Goal: Transaction & Acquisition: Purchase product/service

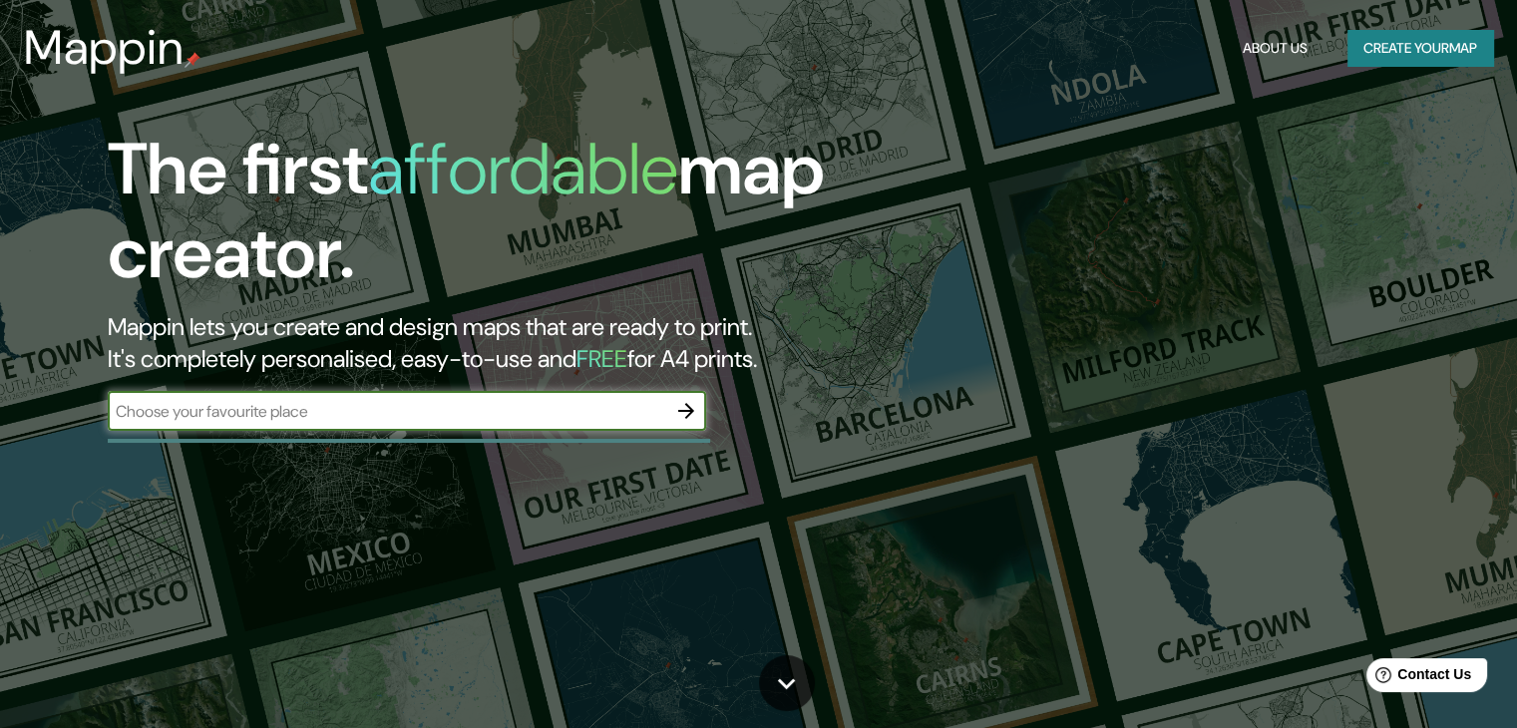
click at [387, 406] on input "text" at bounding box center [387, 411] width 559 height 23
type input "copper house"
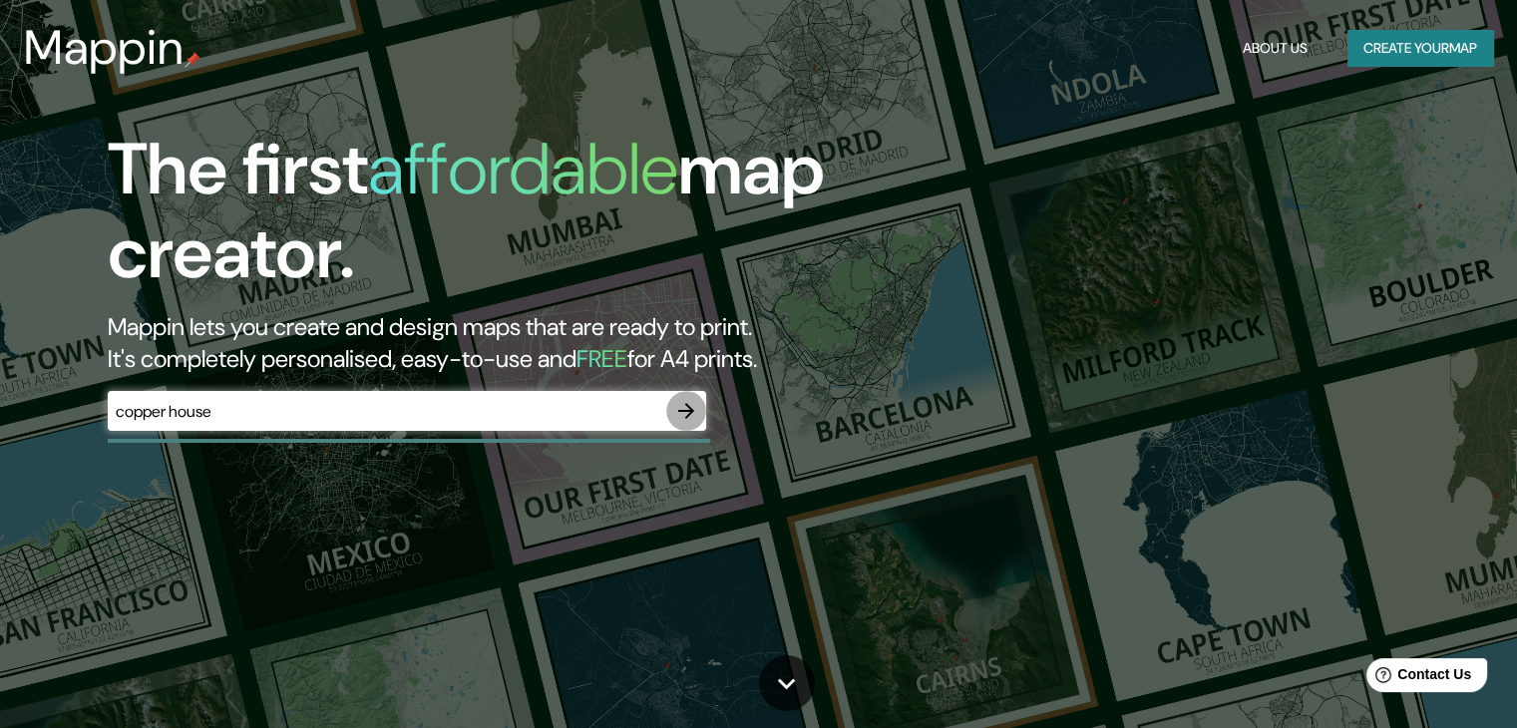
click at [697, 412] on icon "button" at bounding box center [686, 411] width 24 height 24
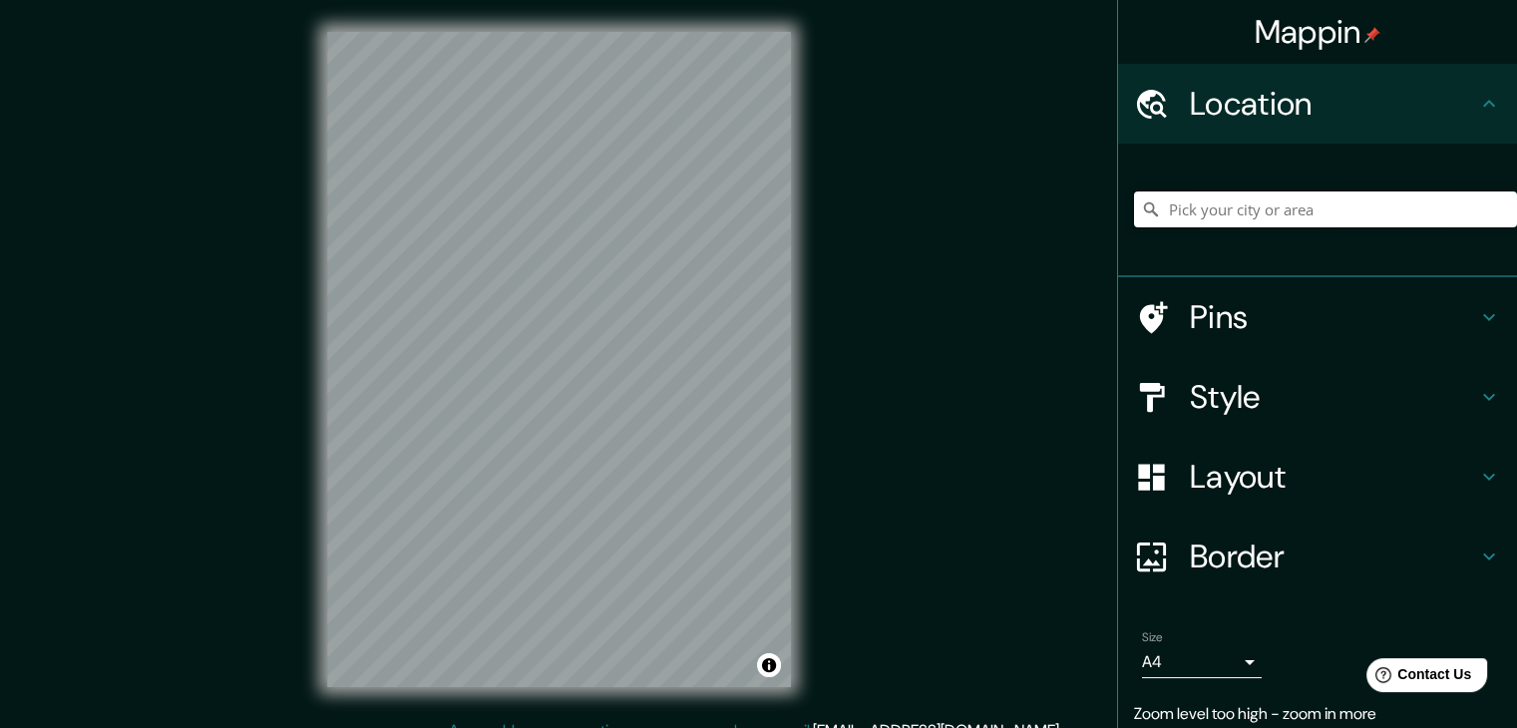
click at [1235, 202] on input "Pick your city or area" at bounding box center [1325, 209] width 383 height 36
click at [803, 264] on div "© Mapbox © OpenStreetMap Improve this map" at bounding box center [559, 359] width 528 height 719
click at [1231, 377] on h4 "Style" at bounding box center [1333, 397] width 287 height 40
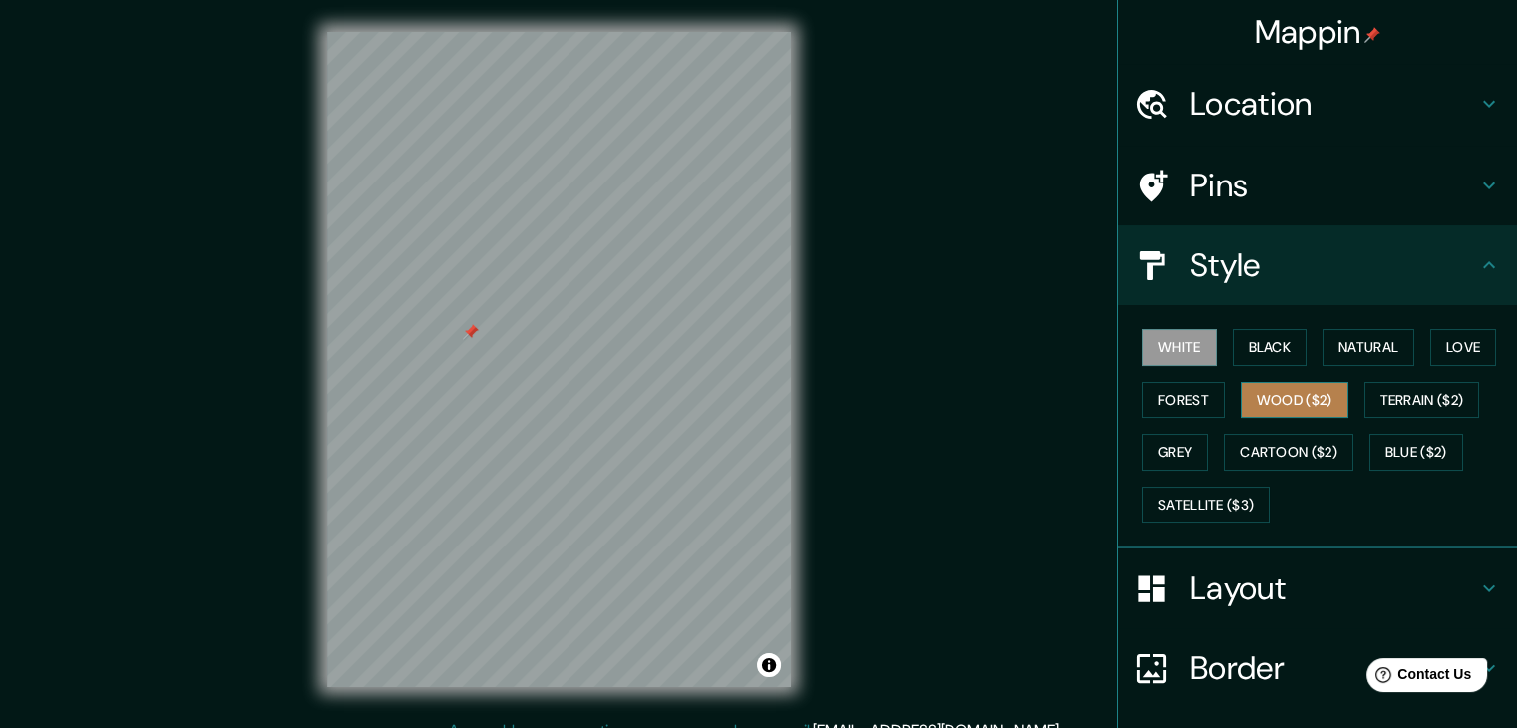
click at [1269, 394] on button "Wood ($2)" at bounding box center [1295, 400] width 108 height 37
click at [1261, 356] on button "Black" at bounding box center [1270, 347] width 75 height 37
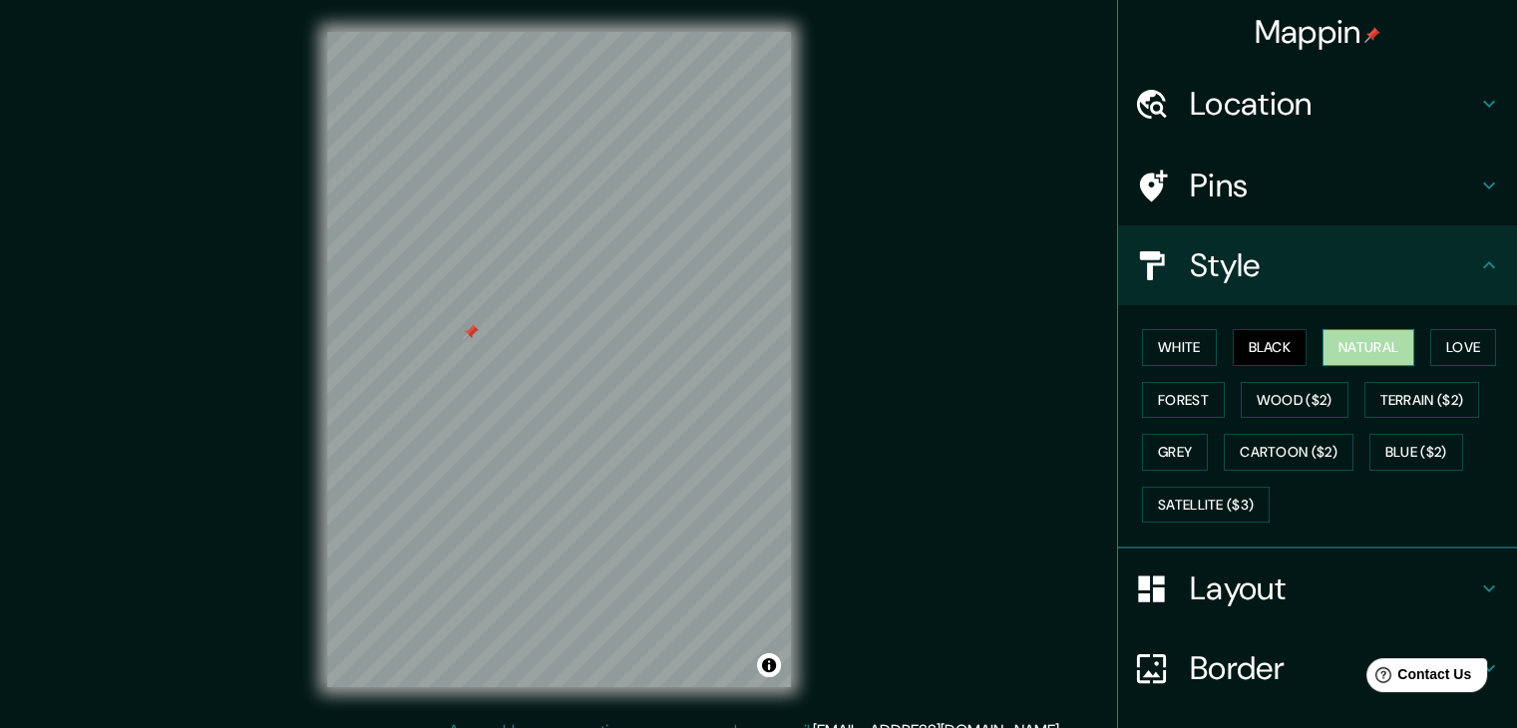
click at [1399, 352] on button "Natural" at bounding box center [1368, 347] width 92 height 37
drag, startPoint x: 1428, startPoint y: 350, endPoint x: 1381, endPoint y: 356, distance: 47.3
click at [1430, 349] on button "Love" at bounding box center [1463, 347] width 66 height 37
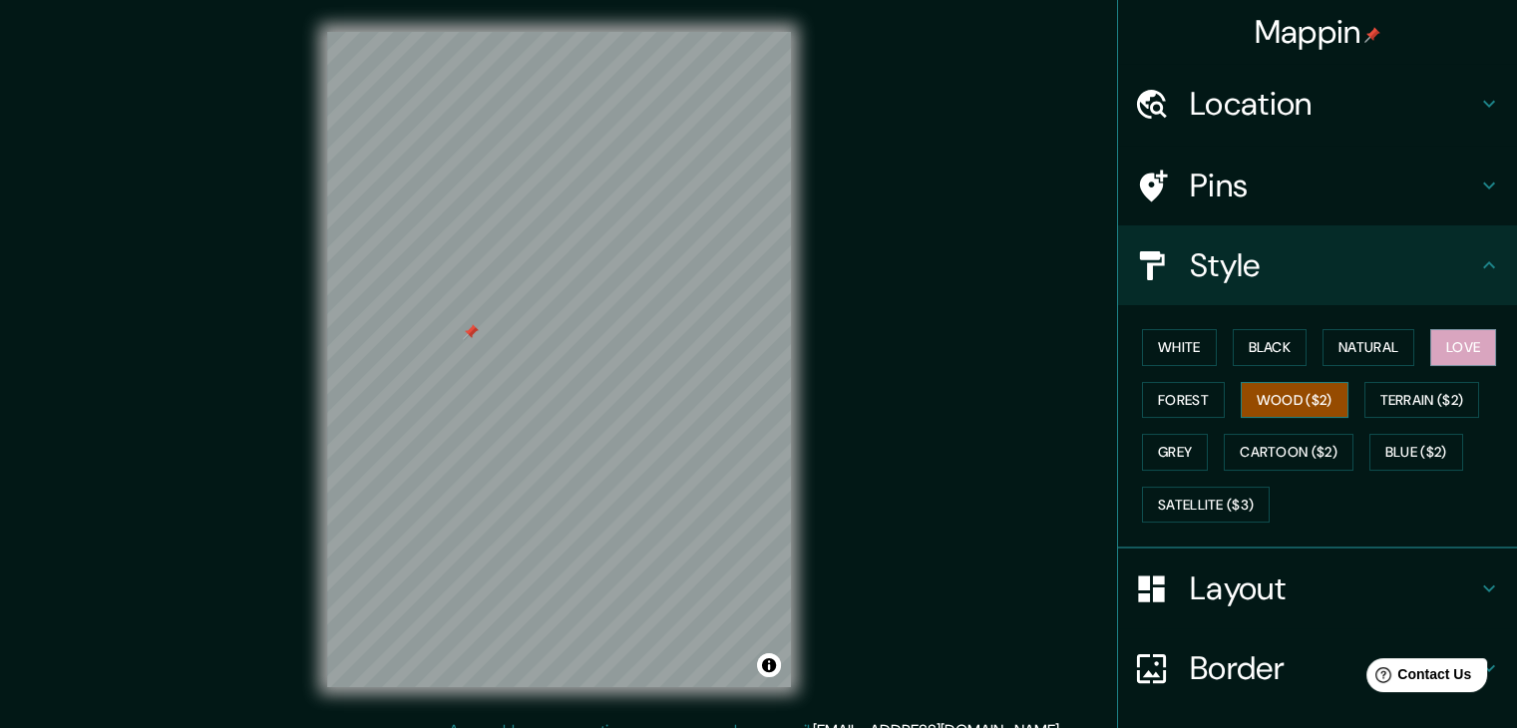
click at [1279, 394] on button "Wood ($2)" at bounding box center [1295, 400] width 108 height 37
click at [1250, 350] on button "Black" at bounding box center [1270, 347] width 75 height 37
click at [632, 264] on div at bounding box center [634, 263] width 16 height 16
click at [1263, 101] on h4 "Location" at bounding box center [1333, 104] width 287 height 40
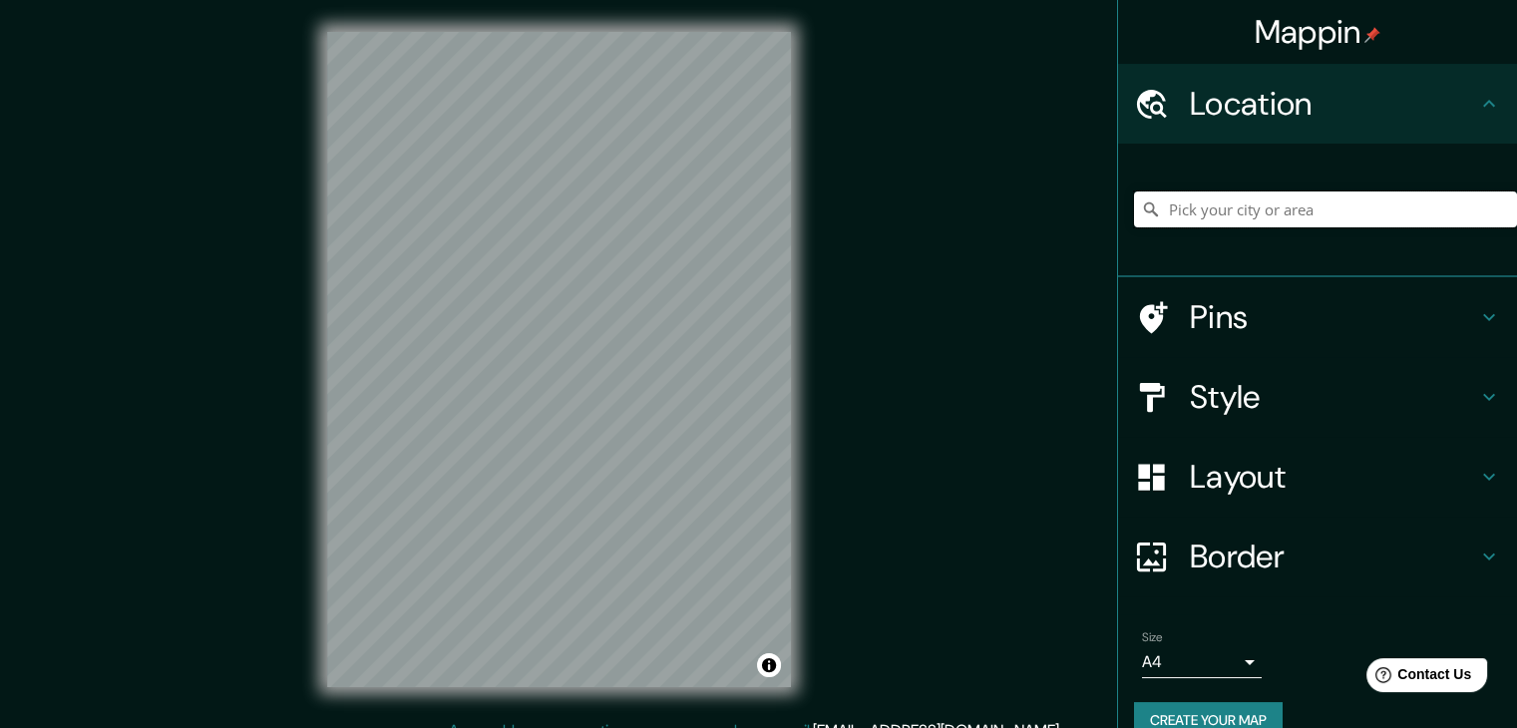
click at [1235, 204] on input "Pick your city or area" at bounding box center [1325, 209] width 383 height 36
type input "[PERSON_NAME][GEOGRAPHIC_DATA], [GEOGRAPHIC_DATA], [GEOGRAPHIC_DATA], [GEOGRAPH…"
click at [1191, 200] on input "[PERSON_NAME][GEOGRAPHIC_DATA], [GEOGRAPHIC_DATA], [GEOGRAPHIC_DATA], [GEOGRAPH…" at bounding box center [1325, 209] width 383 height 36
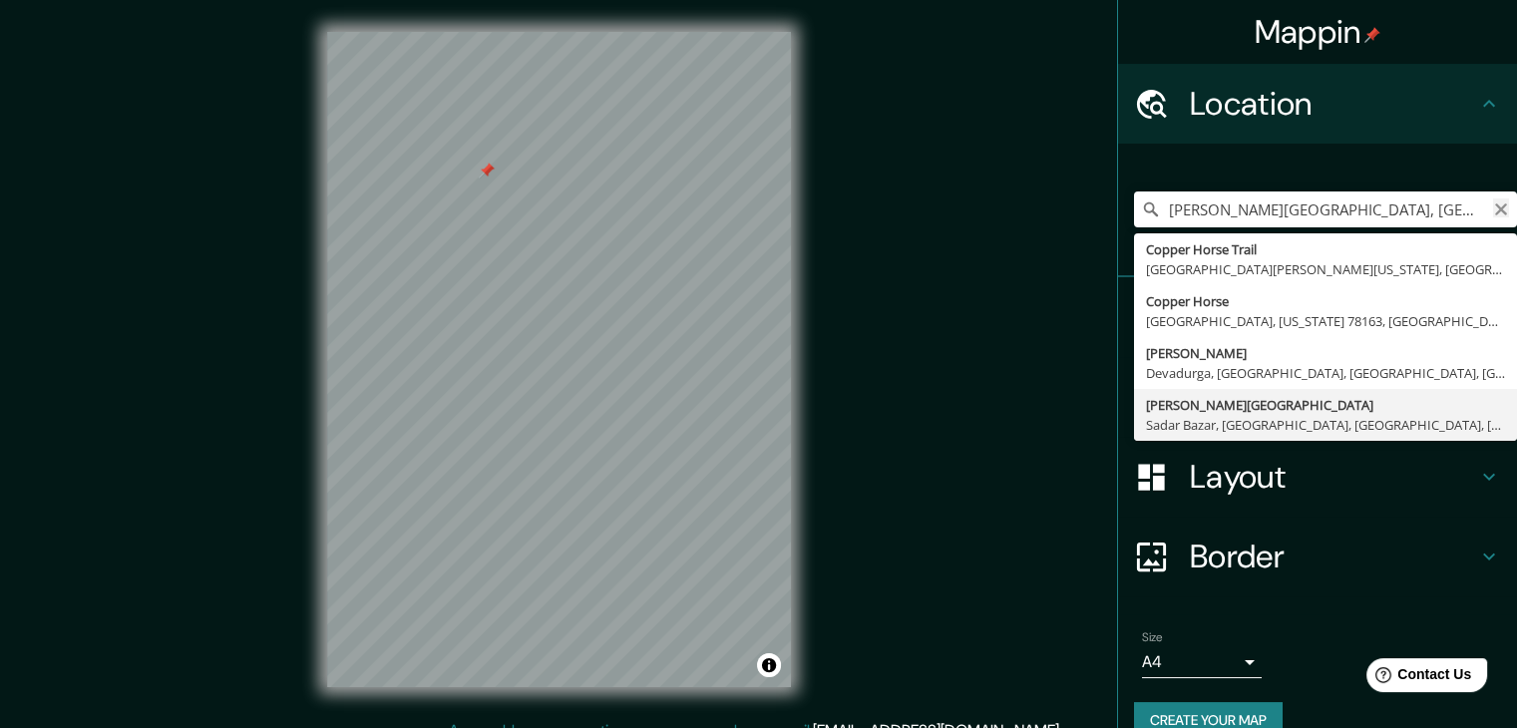
click at [1493, 216] on icon "Clear" at bounding box center [1501, 209] width 16 height 16
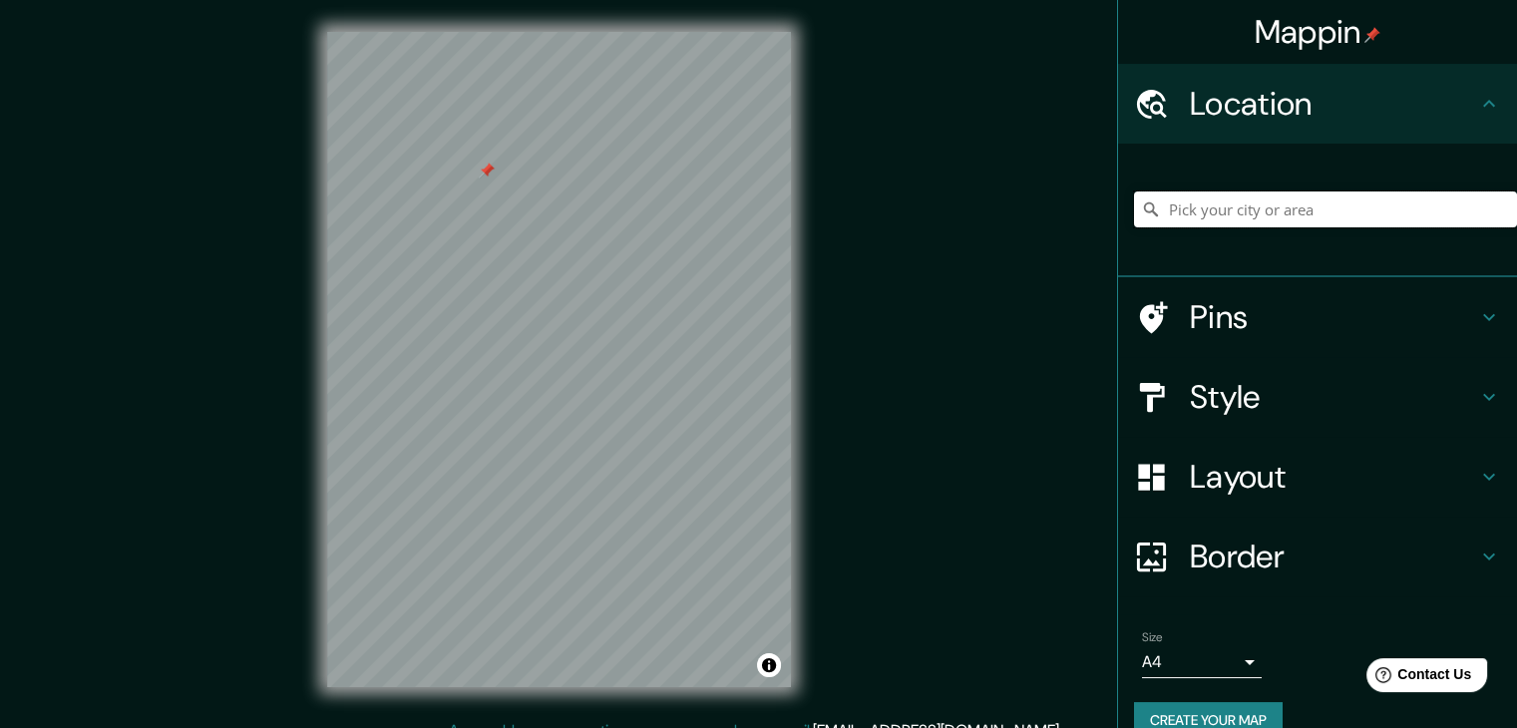
paste input "PVHP+[GEOGRAPHIC_DATA], [GEOGRAPHIC_DATA]"
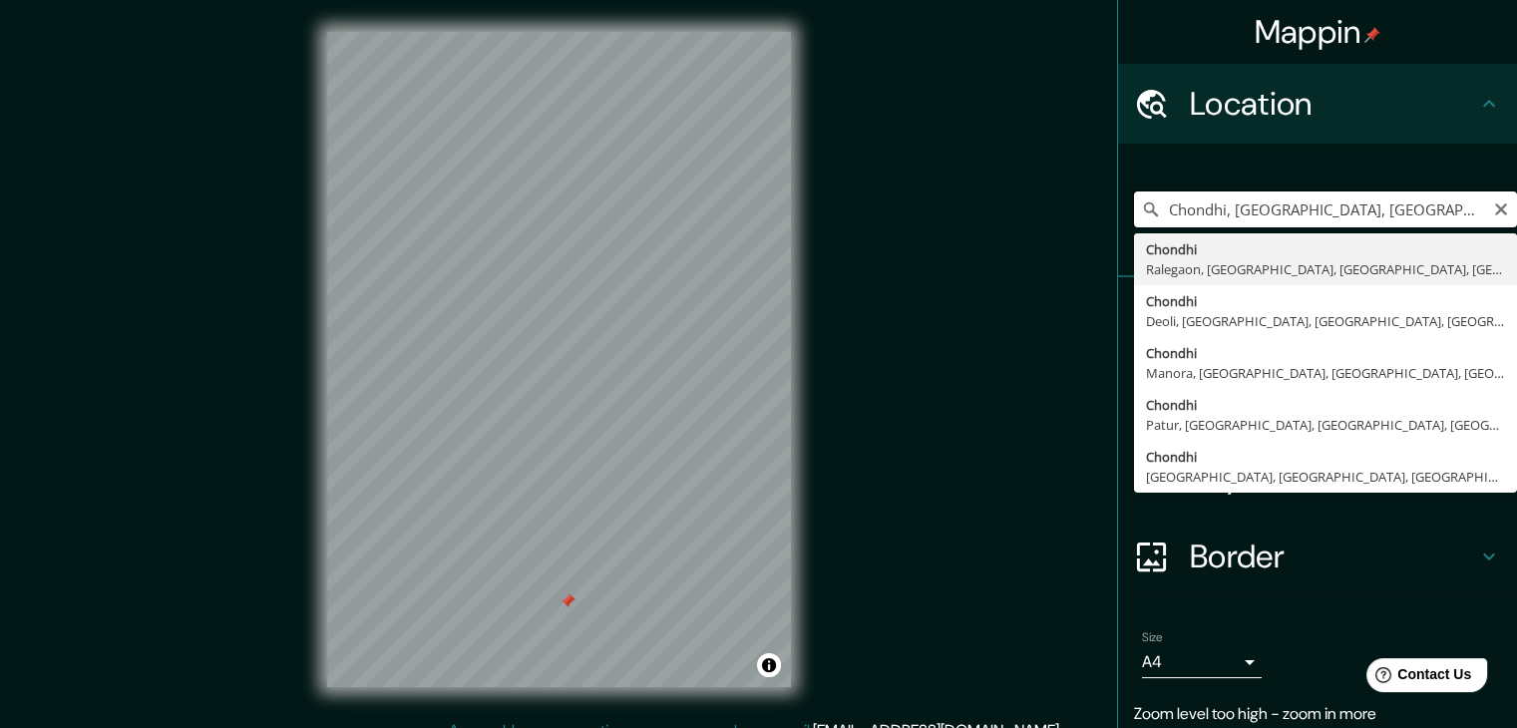
scroll to position [0, 28]
drag, startPoint x: 1211, startPoint y: 216, endPoint x: 1523, endPoint y: 204, distance: 312.4
click at [1517, 204] on html "Mappin Location [GEOGRAPHIC_DATA], [GEOGRAPHIC_DATA], [GEOGRAPHIC_DATA], [GEOGR…" at bounding box center [758, 364] width 1517 height 728
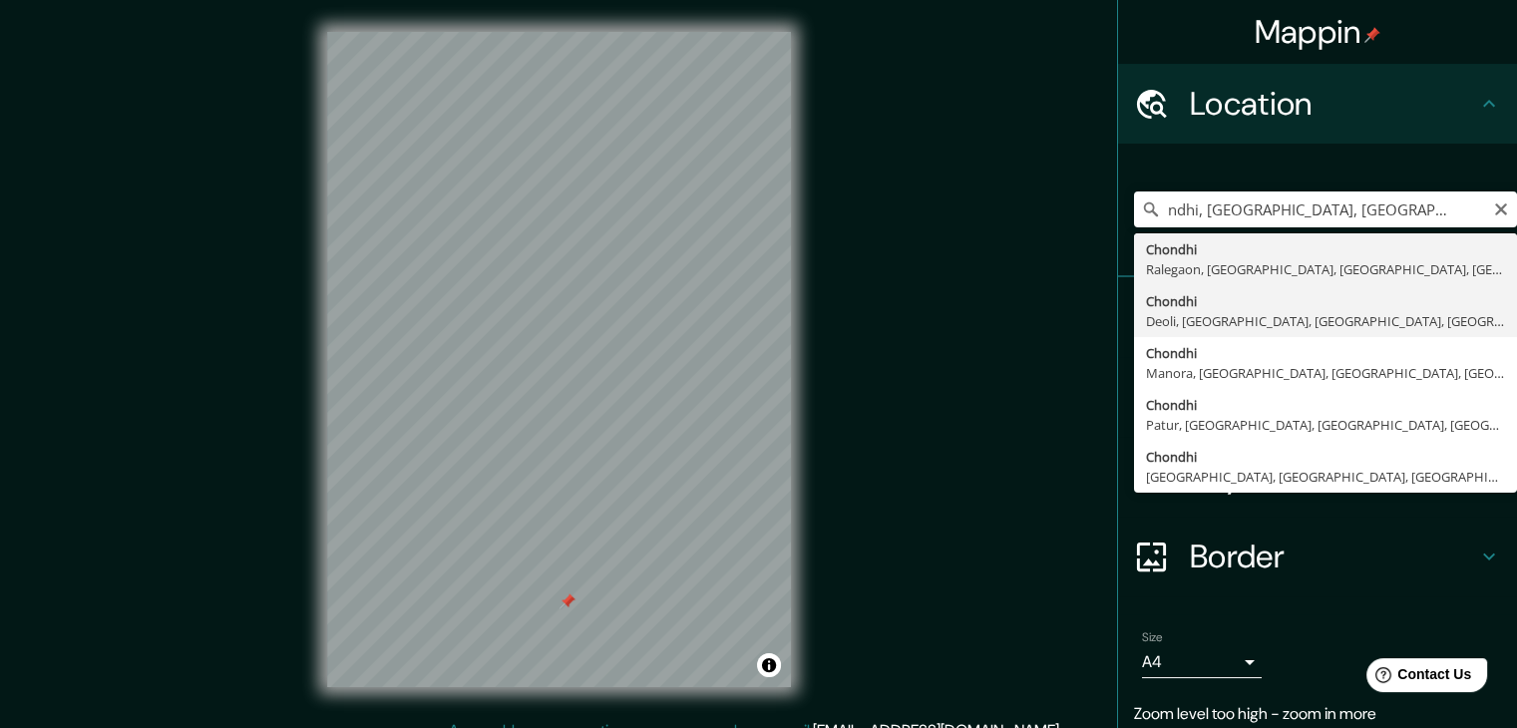
type input "Chondhi, [GEOGRAPHIC_DATA], [GEOGRAPHIC_DATA], [GEOGRAPHIC_DATA], [GEOGRAPHIC_D…"
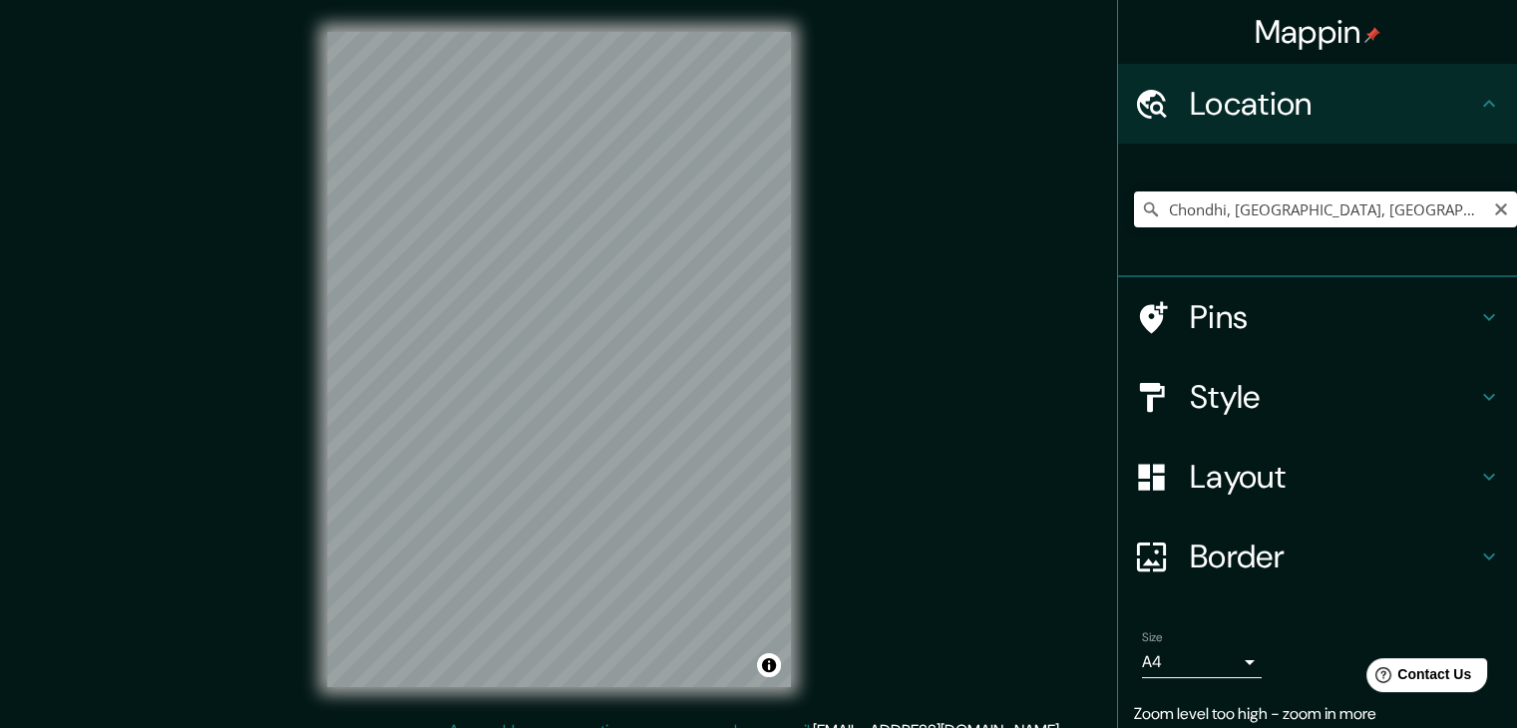
click at [1493, 203] on div "Chondhi, [GEOGRAPHIC_DATA], [GEOGRAPHIC_DATA], [GEOGRAPHIC_DATA], [GEOGRAPHIC_D…" at bounding box center [1325, 209] width 383 height 36
click at [1493, 204] on icon "Clear" at bounding box center [1501, 209] width 16 height 16
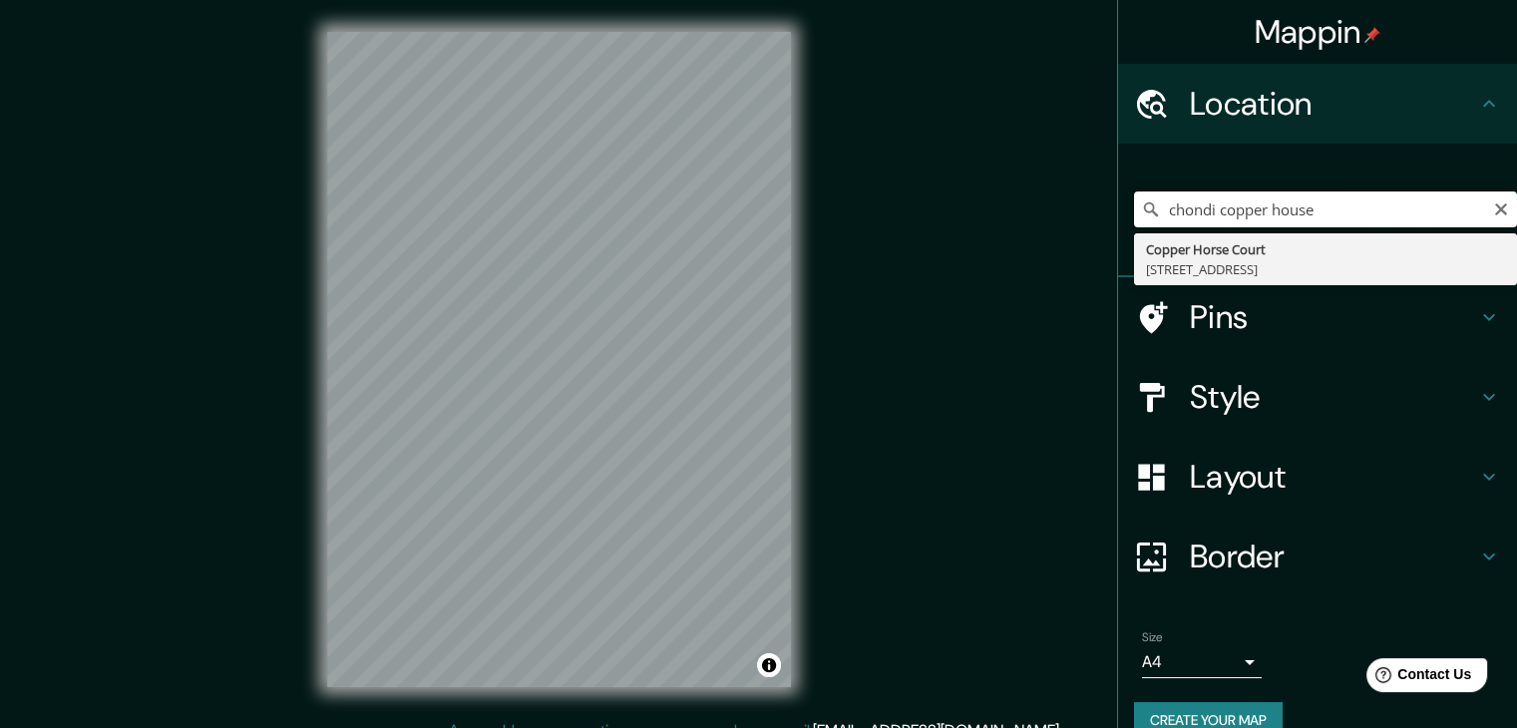
type input "chondi copper house"
